Goal: Transaction & Acquisition: Purchase product/service

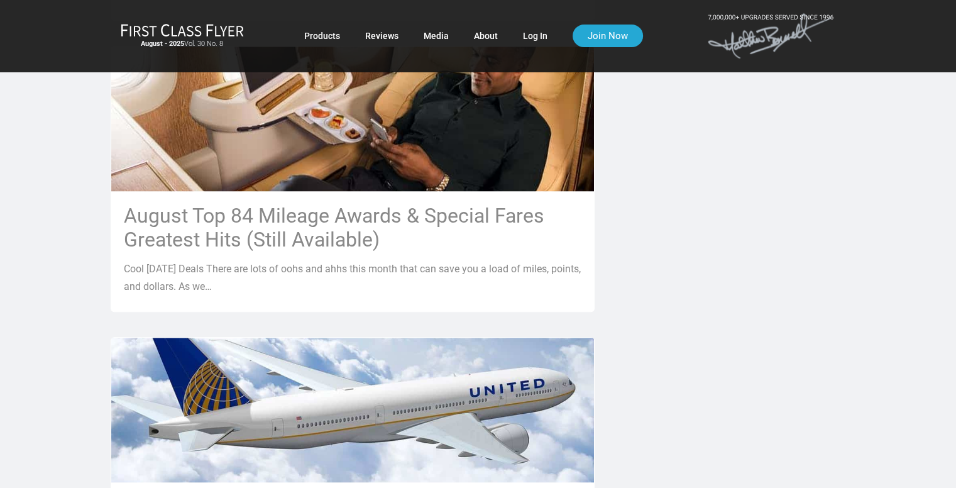
scroll to position [1320, 0]
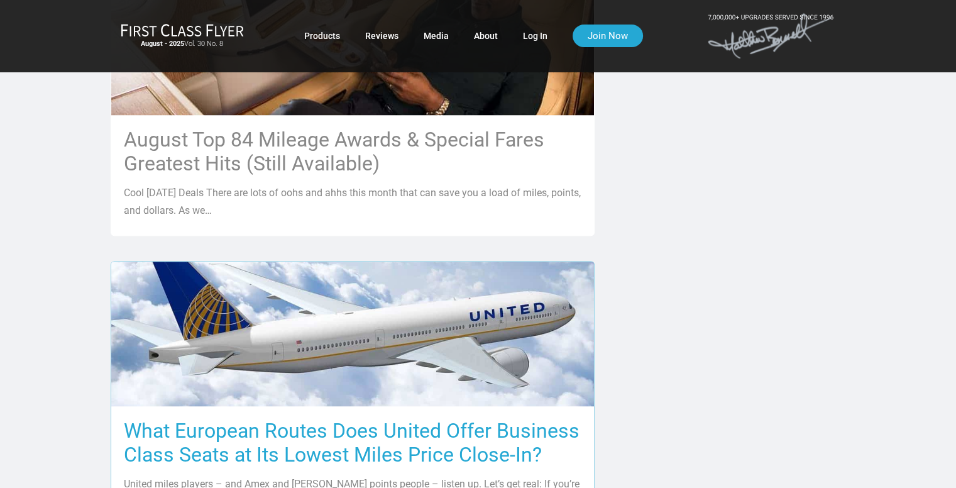
click at [427, 419] on h3 "What European Routes Does United Offer Business Class Seats at Its Lowest Miles…" at bounding box center [353, 443] width 458 height 48
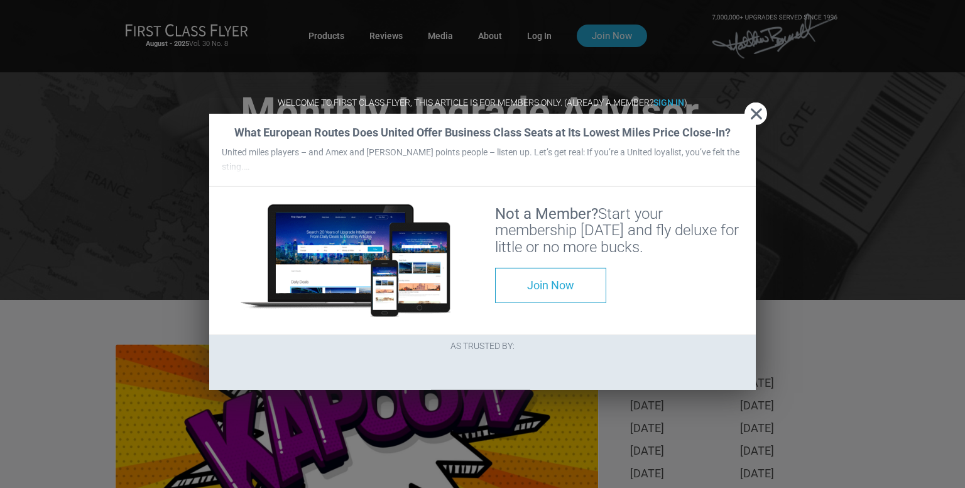
click at [750, 107] on span "Close" at bounding box center [756, 113] width 23 height 13
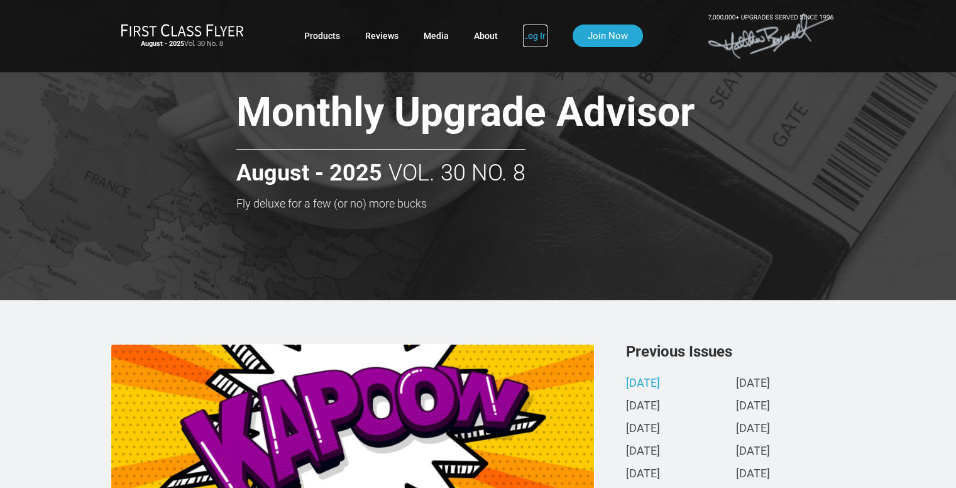
click at [536, 38] on link "Log In" at bounding box center [535, 36] width 25 height 23
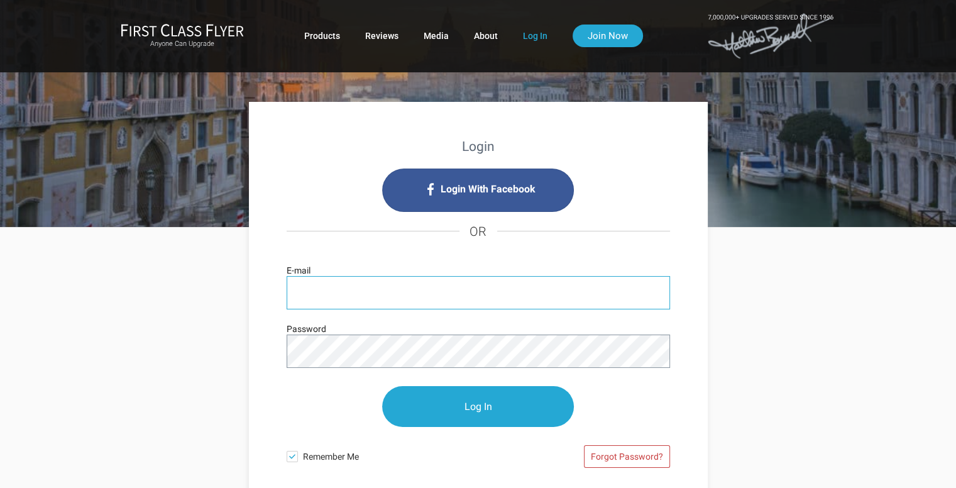
click at [518, 295] on input "E-mail" at bounding box center [478, 292] width 383 height 33
type input "[EMAIL_ADDRESS][DOMAIN_NAME]"
click at [382, 386] on input "Log In" at bounding box center [478, 406] width 192 height 41
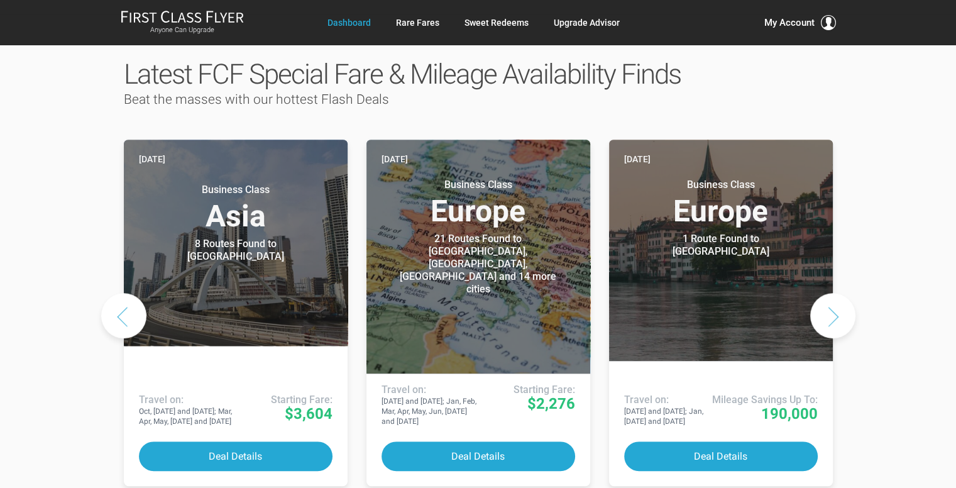
scroll to position [629, 0]
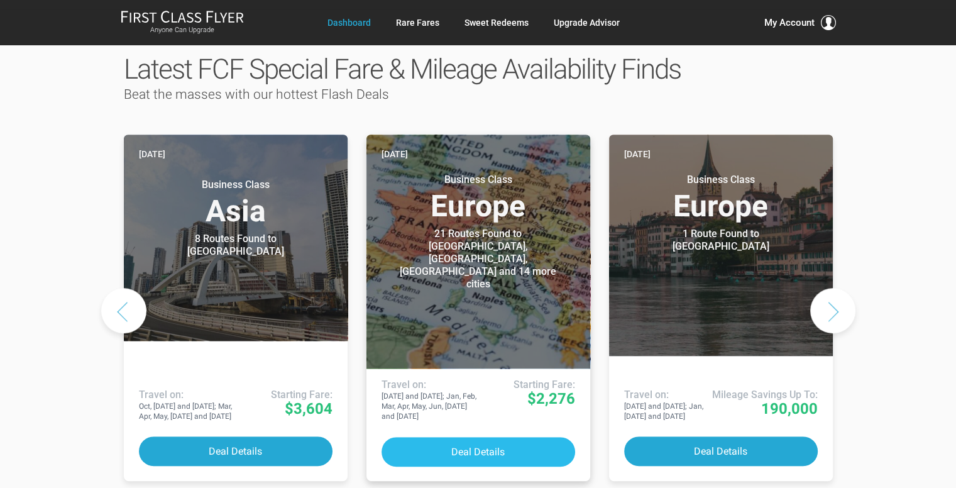
click at [488, 437] on button "Deal Details" at bounding box center [479, 452] width 194 height 30
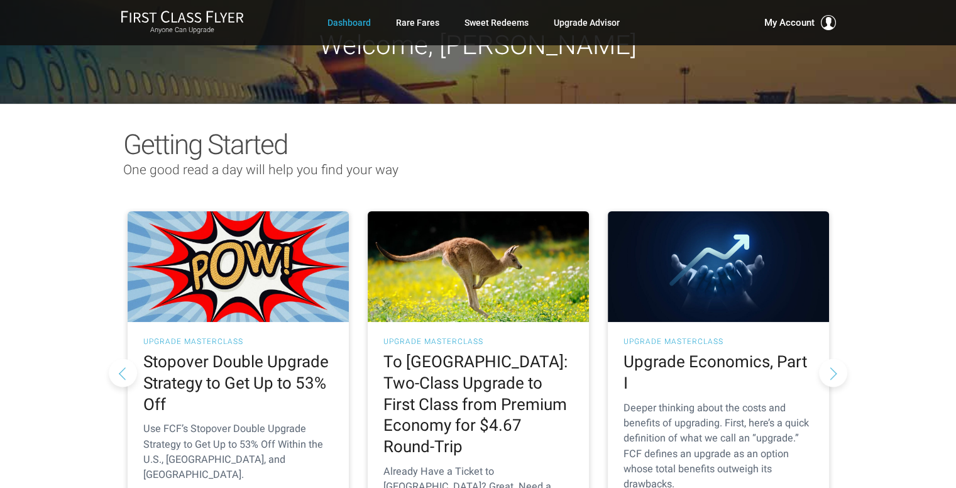
scroll to position [0, 0]
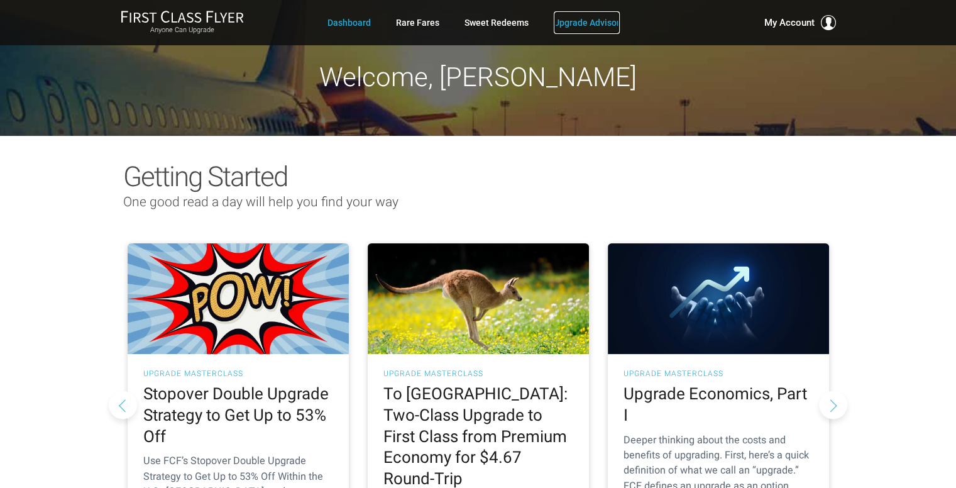
click at [616, 22] on link "Upgrade Advisor" at bounding box center [587, 22] width 66 height 23
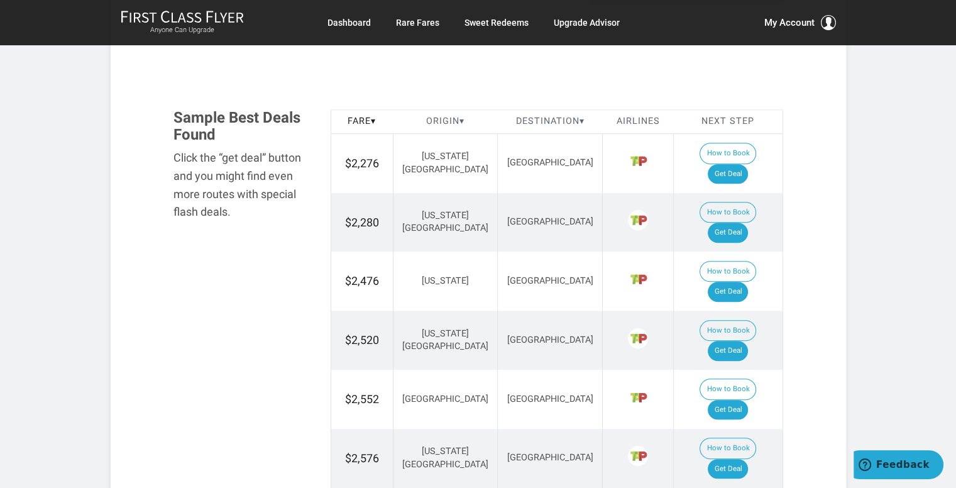
scroll to position [691, 0]
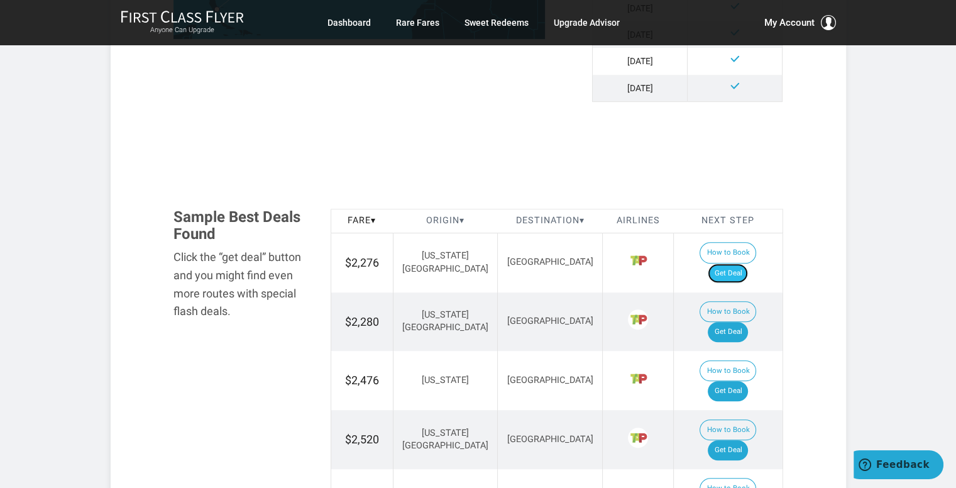
click at [734, 263] on link "Get Deal" at bounding box center [728, 273] width 40 height 20
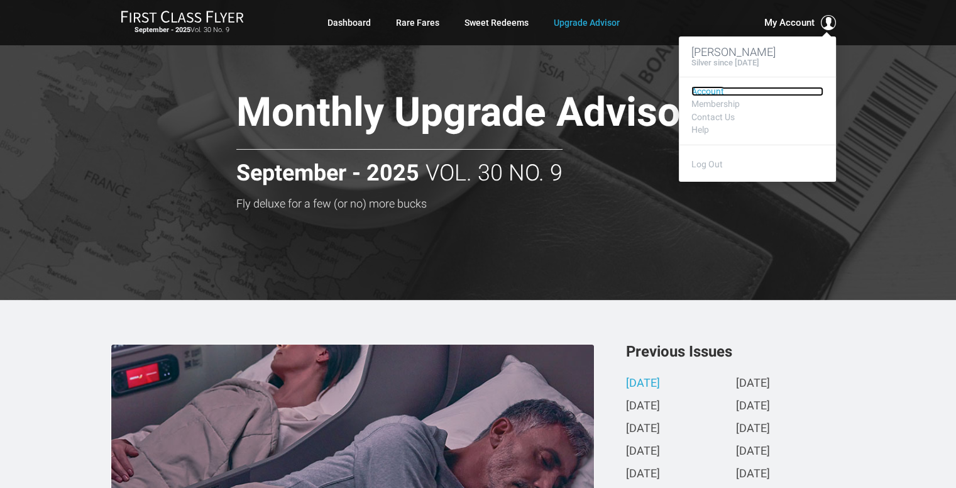
click at [696, 90] on link "Account" at bounding box center [757, 91] width 132 height 9
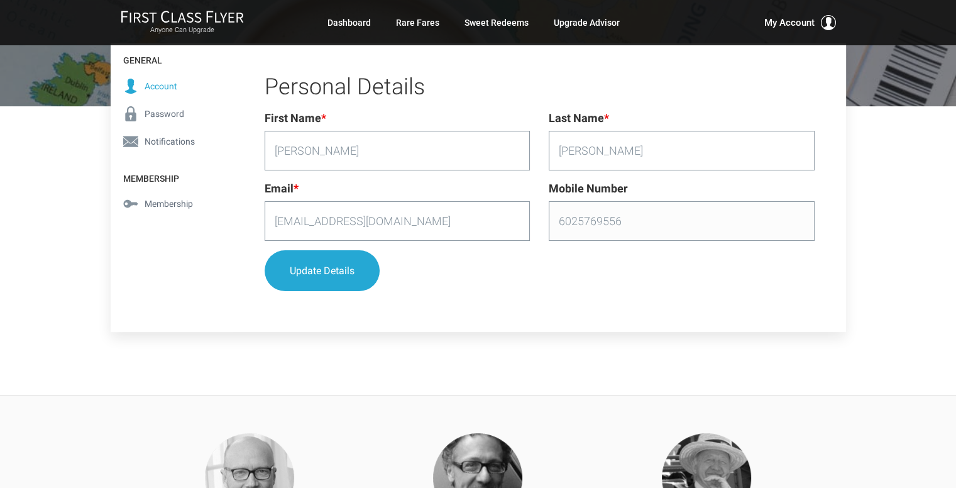
scroll to position [189, 0]
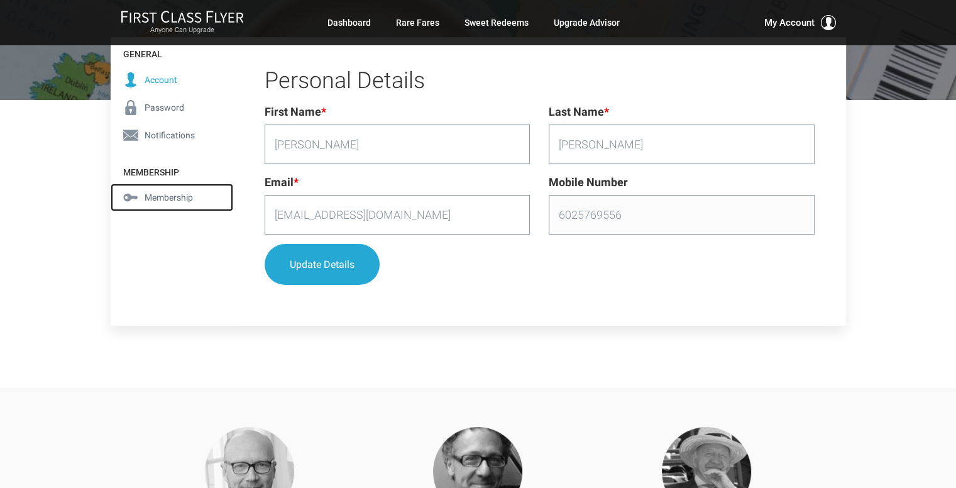
click at [158, 196] on span "Membership" at bounding box center [169, 197] width 48 height 14
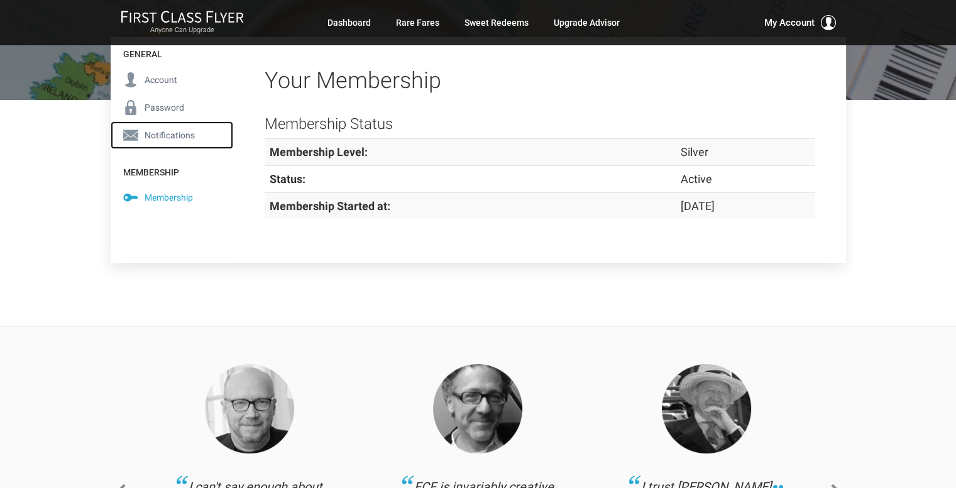
click at [176, 136] on span "Notifications" at bounding box center [170, 135] width 50 height 14
